Goal: Navigation & Orientation: Find specific page/section

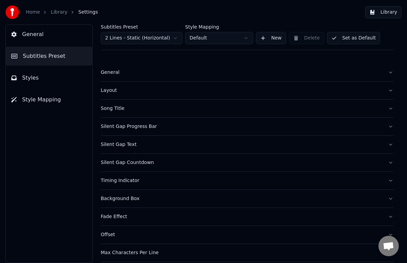
click at [45, 38] on button "General" at bounding box center [49, 34] width 86 height 19
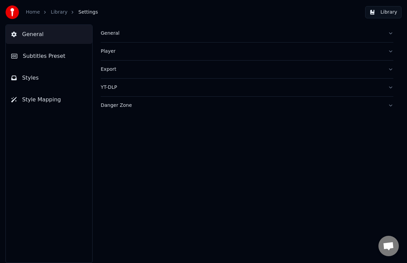
click at [58, 10] on link "Library" at bounding box center [59, 12] width 17 height 7
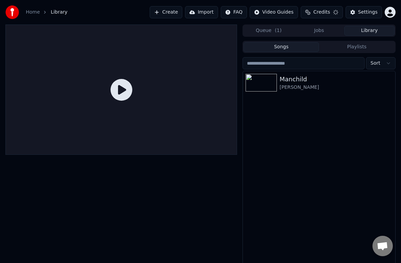
click at [22, 12] on div at bounding box center [14, 12] width 18 height 14
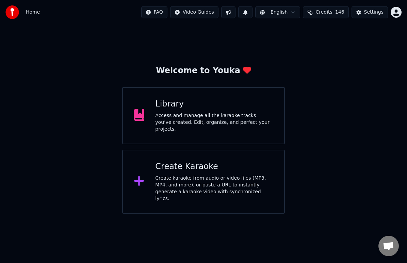
click at [47, 11] on div "Home FAQ Video Guides English Credits 146 Settings" at bounding box center [203, 12] width 407 height 24
click at [190, 109] on div "Library" at bounding box center [214, 104] width 118 height 11
